Goal: Transaction & Acquisition: Purchase product/service

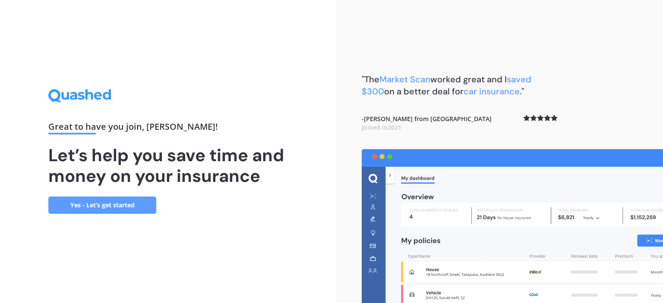
click at [85, 204] on link "Yes - Let’s get started" at bounding box center [102, 205] width 108 height 17
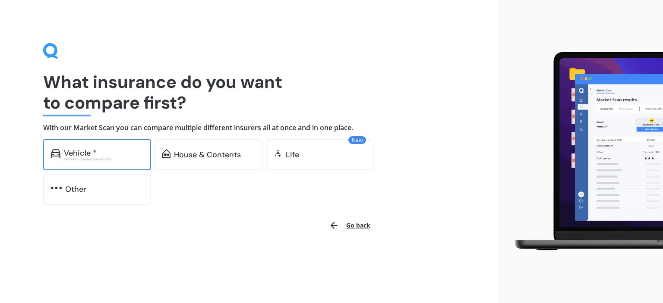
click at [97, 160] on div "Excludes commercial vehicles" at bounding box center [103, 158] width 79 height 3
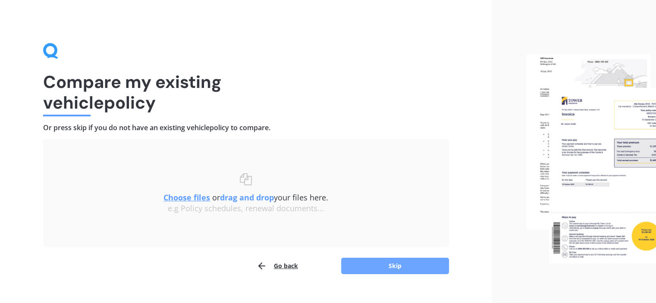
click at [412, 267] on button "Skip" at bounding box center [395, 266] width 108 height 16
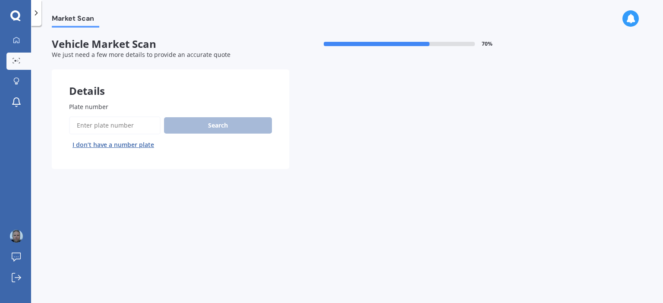
click at [107, 120] on input "Plate number" at bounding box center [114, 125] width 91 height 18
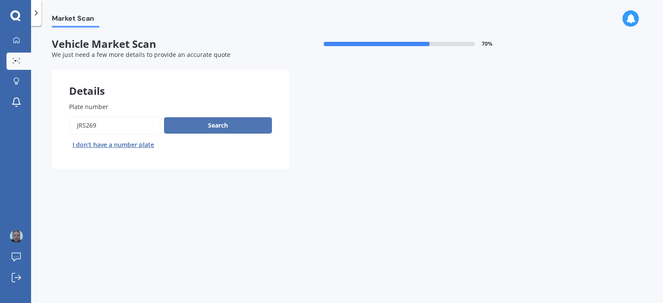
type input "JRS269"
click at [200, 124] on button "Search" at bounding box center [218, 125] width 108 height 16
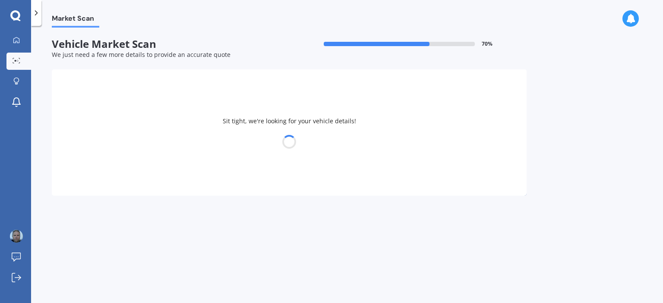
select select "FORD"
select select "TERRITORY"
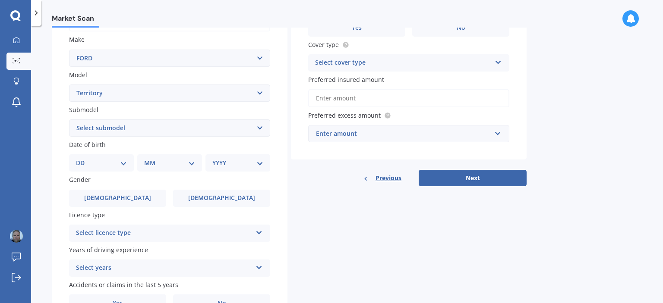
scroll to position [118, 0]
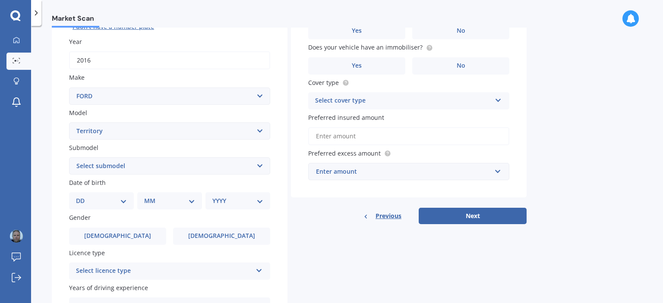
click at [117, 199] on select "DD 01 02 03 04 05 06 07 08 09 10 11 12 13 14 15 16 17 18 19 20 21 22 23 24 25 2…" at bounding box center [101, 200] width 51 height 9
select select "22"
click at [83, 196] on select "DD 01 02 03 04 05 06 07 08 09 10 11 12 13 14 15 16 17 18 19 20 21 22 23 24 25 2…" at bounding box center [101, 200] width 51 height 9
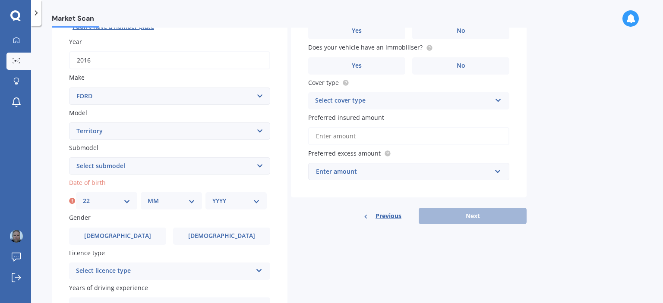
click at [186, 199] on select "MM 01 02 03 04 05 06 07 08 09 10 11 12" at bounding box center [171, 200] width 47 height 9
select select "10"
click at [148, 196] on select "MM 01 02 03 04 05 06 07 08 09 10 11 12" at bounding box center [171, 200] width 47 height 9
click at [255, 202] on select "YYYY 2025 2024 2023 2022 2021 2020 2019 2018 2017 2016 2015 2014 2013 2012 2011…" at bounding box center [235, 200] width 47 height 9
select select "1978"
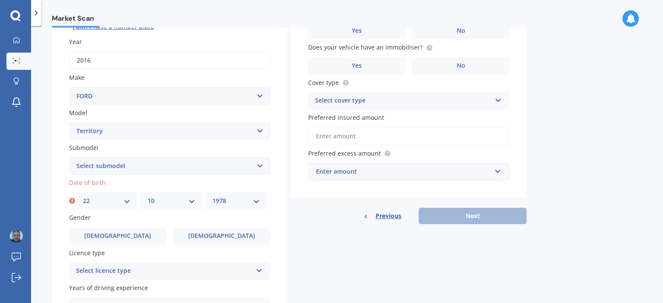
click at [212, 196] on select "YYYY 2025 2024 2023 2022 2021 2020 2019 2018 2017 2016 2015 2014 2013 2012 2011…" at bounding box center [235, 200] width 47 height 9
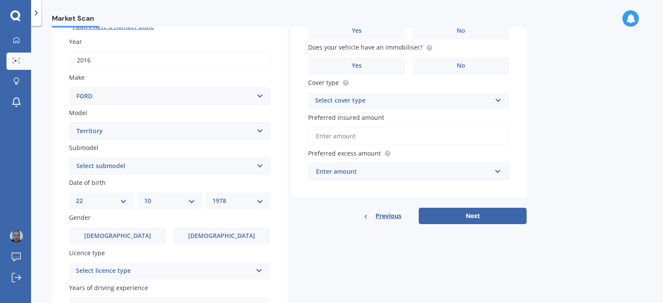
scroll to position [161, 0]
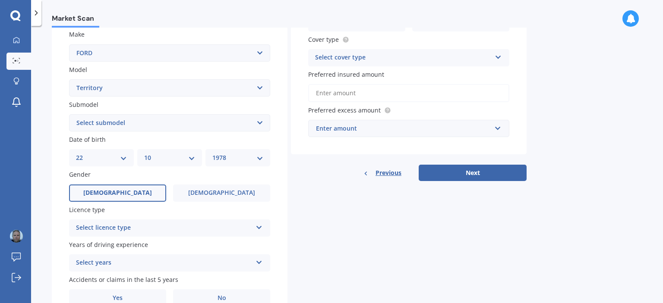
click at [124, 189] on span "[DEMOGRAPHIC_DATA]" at bounding box center [117, 192] width 69 height 7
click at [0, 0] on input "[DEMOGRAPHIC_DATA]" at bounding box center [0, 0] width 0 height 0
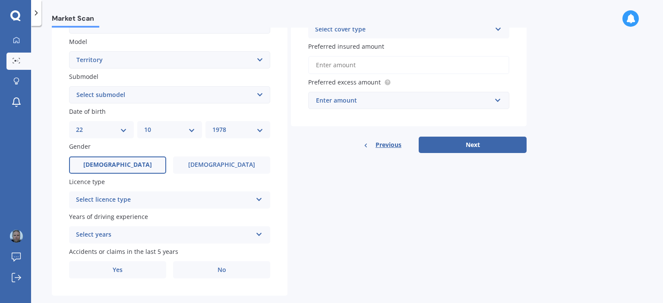
scroll to position [204, 0]
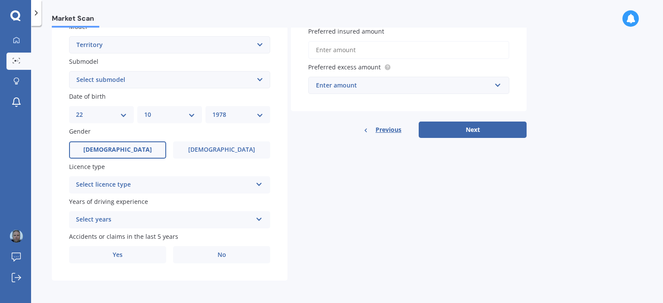
click at [212, 186] on div "Select licence type" at bounding box center [164, 185] width 176 height 10
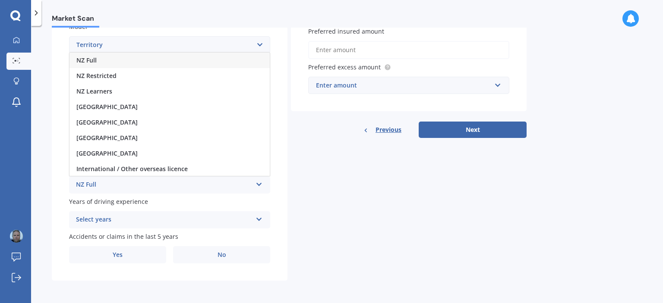
click at [157, 59] on div "NZ Full" at bounding box center [169, 61] width 200 height 16
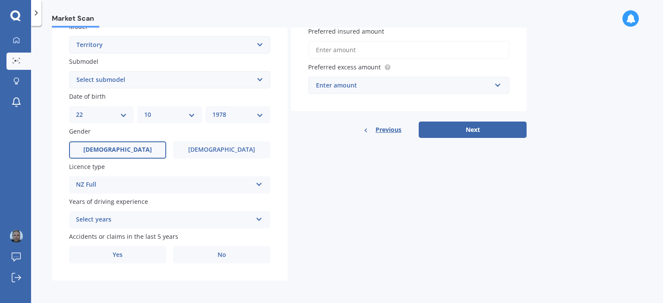
click at [197, 219] on div "Select years" at bounding box center [164, 220] width 176 height 10
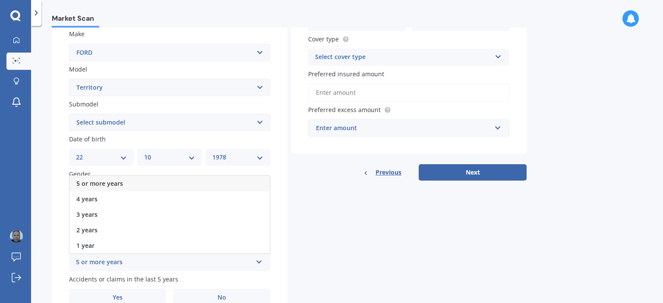
scroll to position [161, 0]
click at [179, 183] on div "5 or more years" at bounding box center [169, 184] width 200 height 16
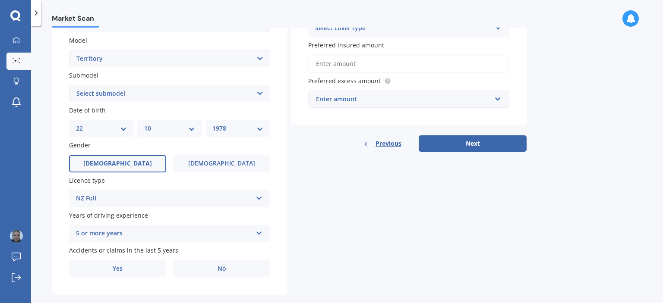
scroll to position [204, 0]
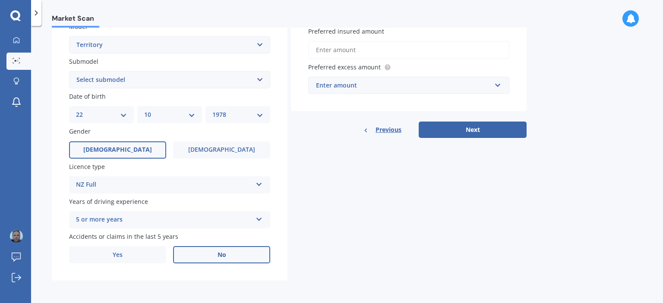
click at [221, 255] on span "No" at bounding box center [221, 255] width 9 height 7
click at [0, 0] on input "No" at bounding box center [0, 0] width 0 height 0
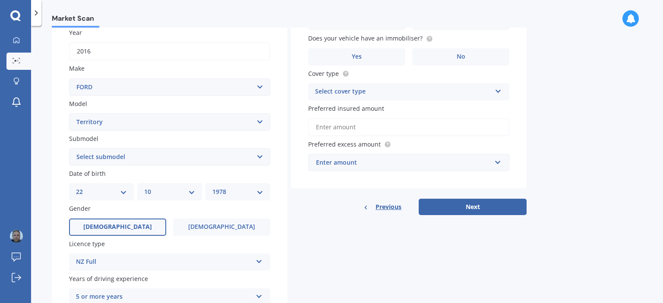
scroll to position [32, 0]
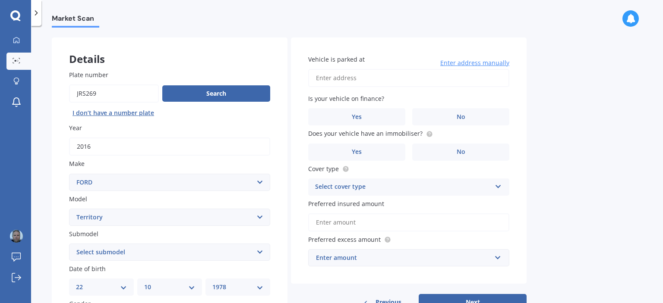
click at [327, 79] on input "Vehicle is parked at" at bounding box center [408, 78] width 201 height 18
type input "[STREET_ADDRESS]"
click at [442, 116] on label "No" at bounding box center [460, 116] width 97 height 17
click at [0, 0] on input "No" at bounding box center [0, 0] width 0 height 0
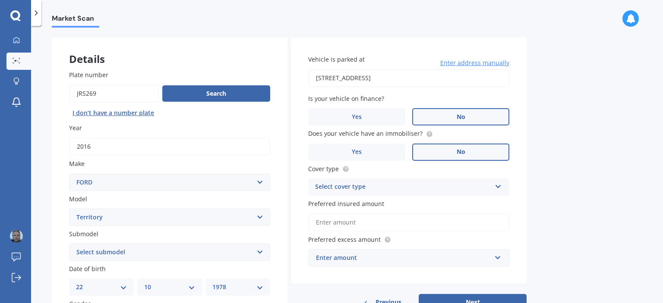
click at [447, 151] on label "No" at bounding box center [460, 152] width 97 height 17
click at [0, 0] on input "No" at bounding box center [0, 0] width 0 height 0
click at [428, 189] on div "Select cover type" at bounding box center [403, 187] width 176 height 10
click at [418, 203] on div "Comprehensive" at bounding box center [408, 204] width 200 height 16
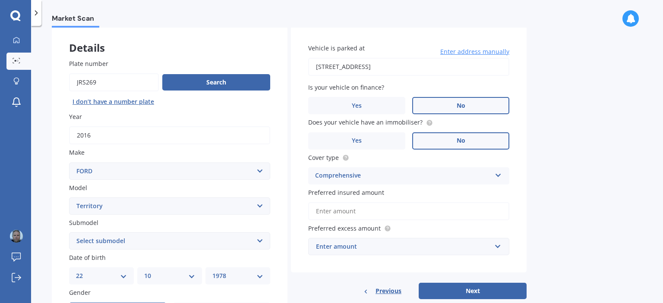
scroll to position [43, 0]
click at [399, 215] on input "Preferred insured amount" at bounding box center [408, 211] width 201 height 18
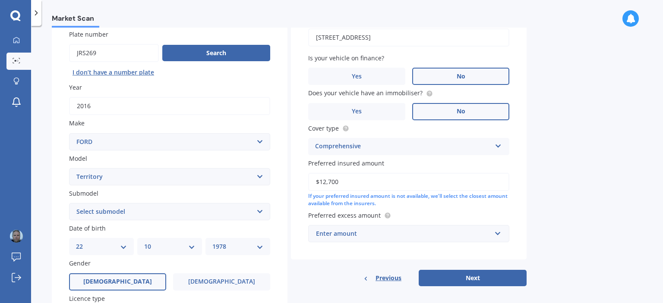
scroll to position [86, 0]
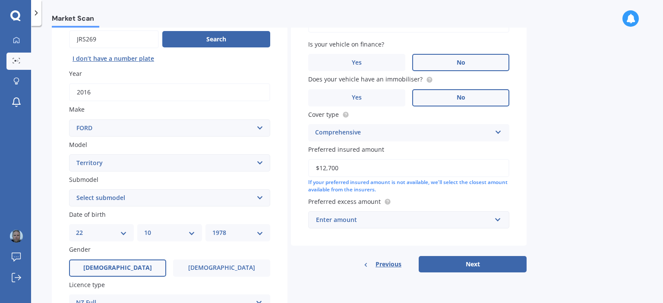
type input "$12,700"
click at [396, 223] on div "Enter amount" at bounding box center [403, 219] width 175 height 9
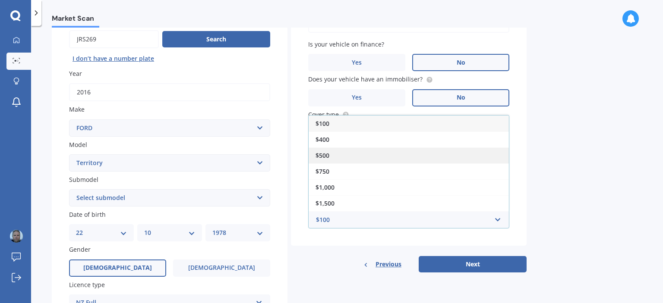
click at [370, 150] on div "$500" at bounding box center [408, 156] width 200 height 16
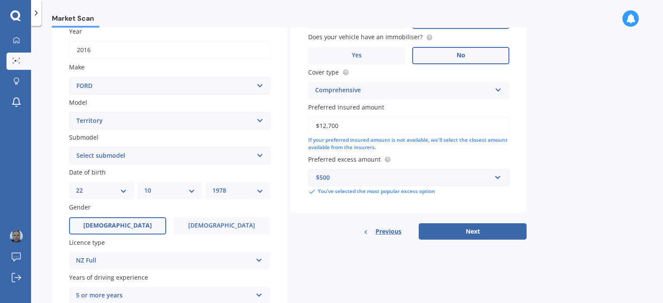
scroll to position [129, 0]
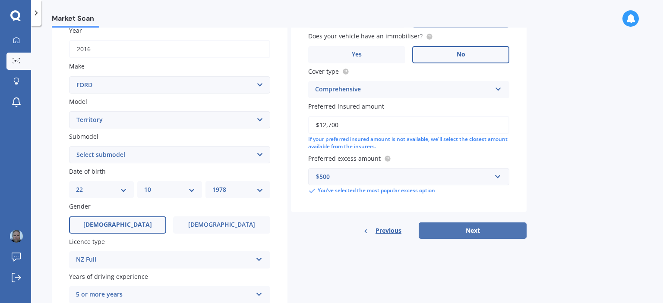
click at [490, 230] on button "Next" at bounding box center [472, 231] width 108 height 16
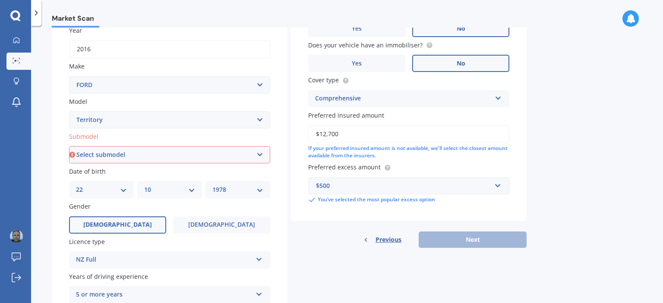
click at [260, 155] on select "Select submodel Ghia 4.0 Litre Turbo Petrol AWD Ghia non-turbo AWD Titanium 2.7…" at bounding box center [169, 154] width 201 height 17
select select "TITANIUM 2.7L V6 TURBO DIESEL"
click at [69, 146] on select "Select submodel Ghia 4.0 Litre Turbo Petrol AWD Ghia non-turbo AWD Titanium 2.7…" at bounding box center [169, 154] width 201 height 17
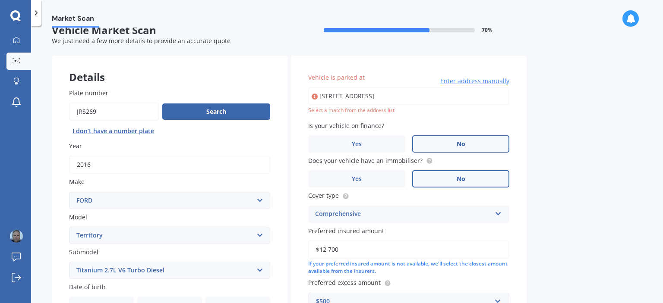
scroll to position [0, 0]
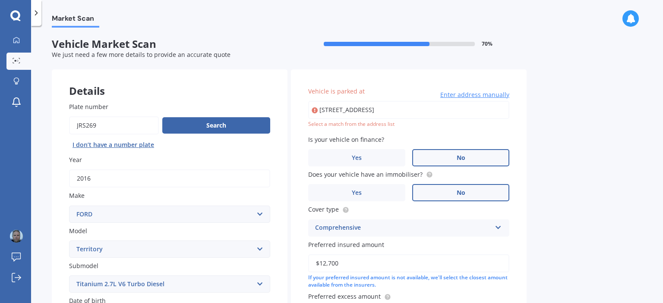
drag, startPoint x: 487, startPoint y: 109, endPoint x: 331, endPoint y: 115, distance: 155.8
click at [331, 115] on input "[STREET_ADDRESS]" at bounding box center [408, 110] width 201 height 18
click at [395, 107] on input "[STREET_ADDRESS]" at bounding box center [408, 110] width 201 height 18
drag, startPoint x: 375, startPoint y: 108, endPoint x: 507, endPoint y: 110, distance: 132.5
click at [507, 110] on input "[STREET_ADDRESS]" at bounding box center [408, 110] width 201 height 18
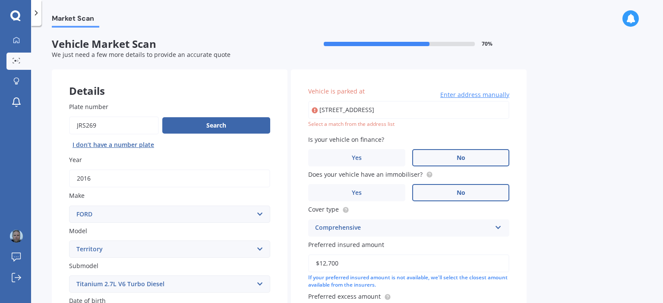
click at [582, 142] on div "Market Scan Vehicle Market Scan 70 % We just need a few more details to provide…" at bounding box center [347, 166] width 632 height 277
click at [393, 106] on input "[STREET_ADDRESS]" at bounding box center [408, 110] width 201 height 18
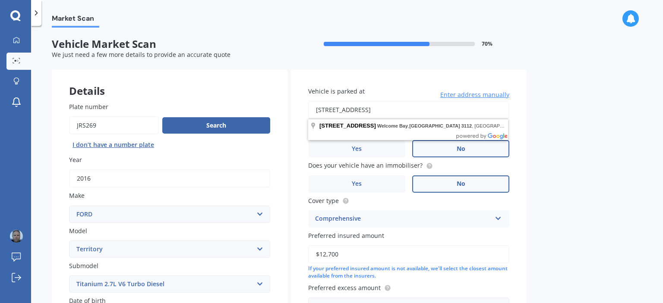
drag, startPoint x: 469, startPoint y: 106, endPoint x: 352, endPoint y: 111, distance: 117.0
click at [353, 110] on input "[STREET_ADDRESS]" at bounding box center [408, 110] width 201 height 18
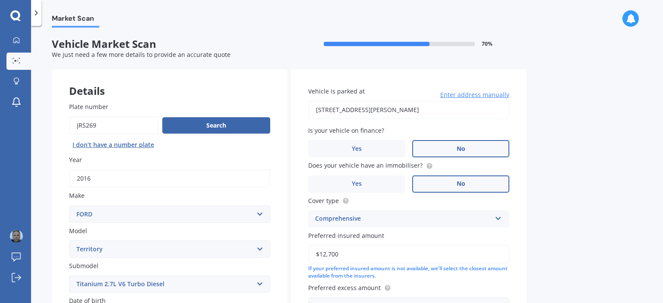
click at [323, 110] on input "[STREET_ADDRESS][PERSON_NAME]" at bounding box center [408, 110] width 201 height 18
type input "[STREET_ADDRESS][PERSON_NAME]"
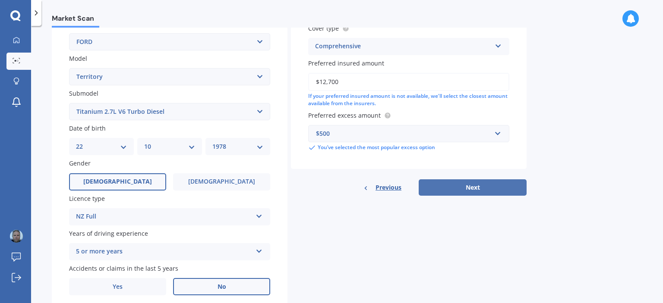
click at [468, 188] on button "Next" at bounding box center [472, 187] width 108 height 16
select select "22"
select select "10"
select select "1978"
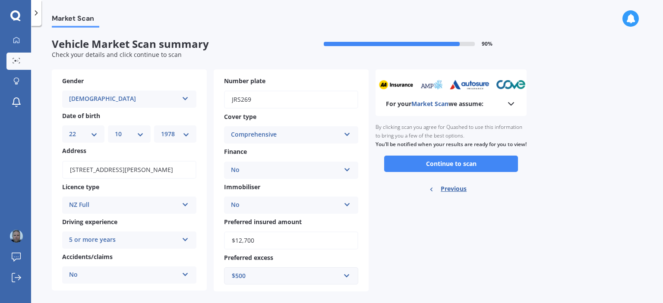
scroll to position [10, 0]
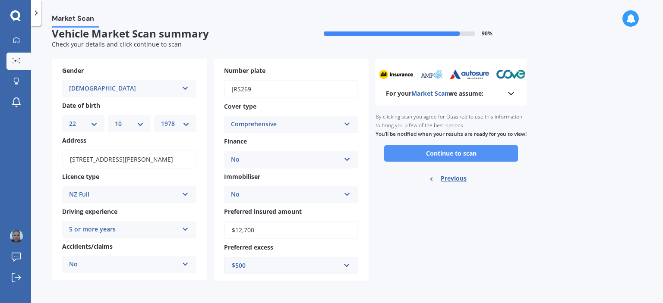
click at [409, 157] on button "Continue to scan" at bounding box center [451, 153] width 134 height 16
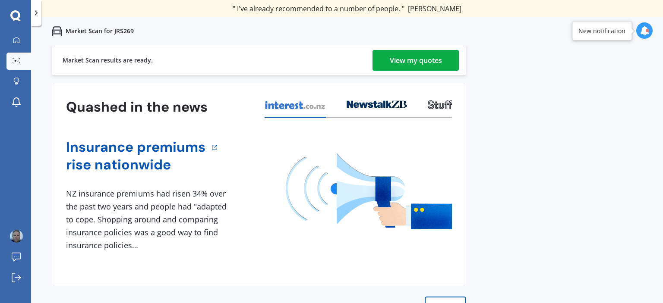
click at [412, 60] on div "View my quotes" at bounding box center [416, 60] width 52 height 21
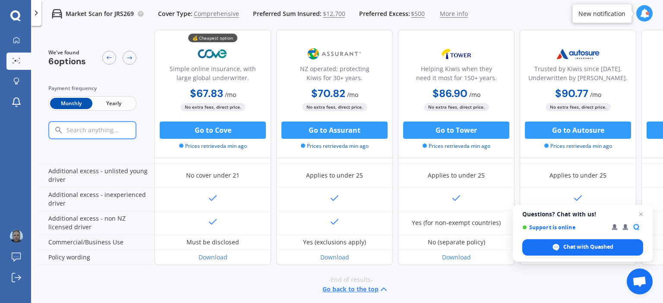
scroll to position [470, 0]
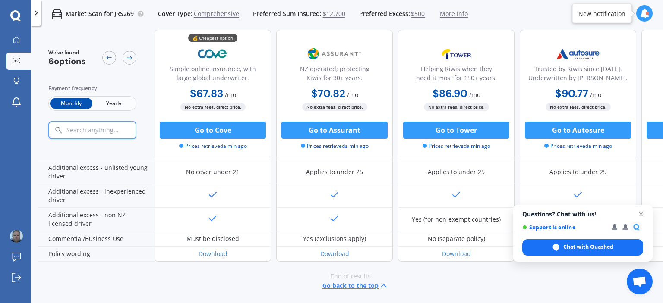
click at [206, 13] on span "Comprehensive" at bounding box center [216, 13] width 45 height 9
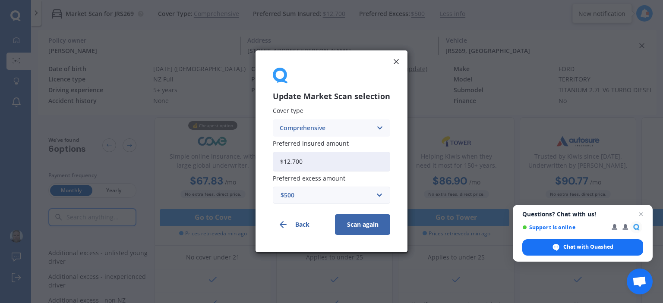
click at [395, 60] on icon at bounding box center [396, 61] width 9 height 9
